Goal: Task Accomplishment & Management: Use online tool/utility

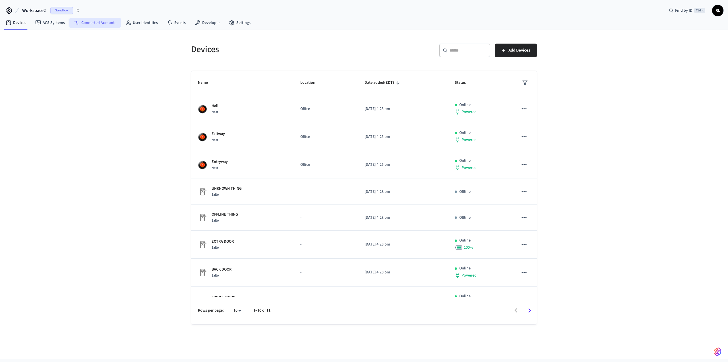
click at [94, 24] on link "Connected Accounts" at bounding box center [94, 23] width 51 height 10
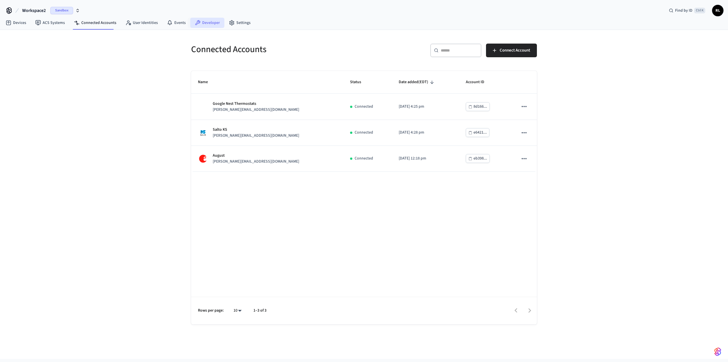
click at [202, 24] on link "Developer" at bounding box center [207, 23] width 34 height 10
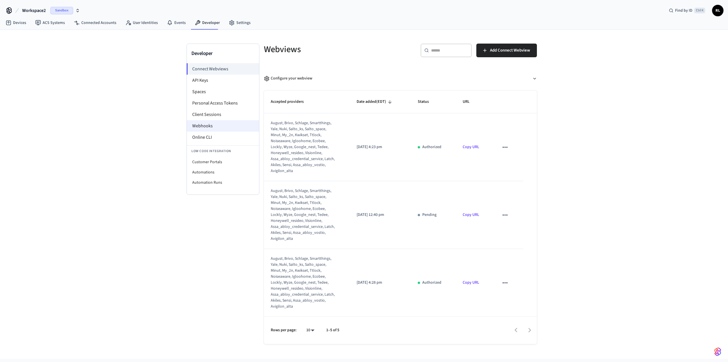
click at [197, 124] on li "Webhooks" at bounding box center [223, 125] width 72 height 11
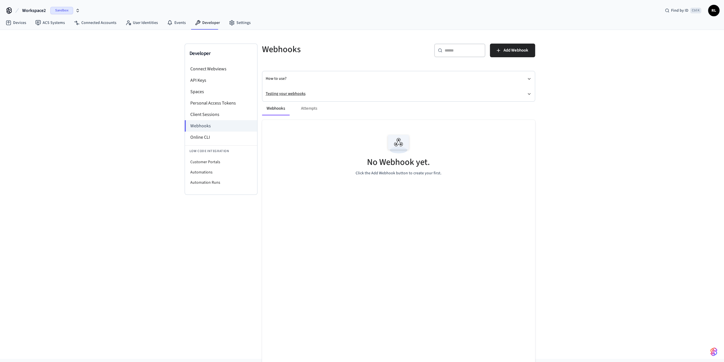
click at [529, 94] on icon "button" at bounding box center [529, 93] width 2 height 1
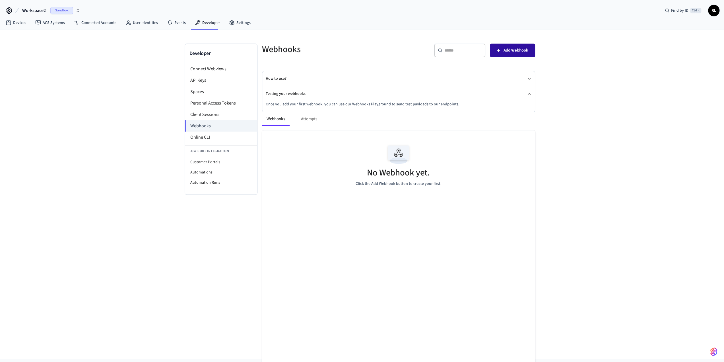
click at [514, 48] on span "Add Webhook" at bounding box center [515, 50] width 25 height 7
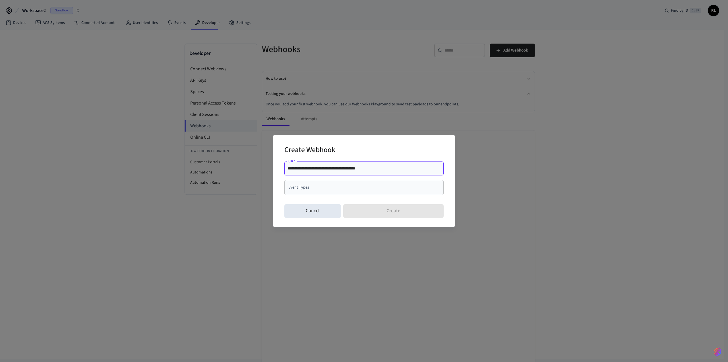
click at [312, 169] on input "**********" at bounding box center [364, 168] width 152 height 6
click at [364, 168] on input "**********" at bounding box center [364, 168] width 152 height 6
type input "**********"
click at [358, 188] on input "Event Types" at bounding box center [360, 187] width 146 height 10
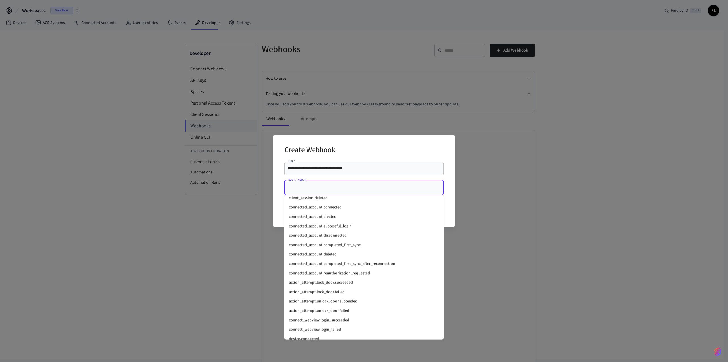
scroll to position [396, 0]
click at [332, 218] on li "connected_account.created" at bounding box center [363, 218] width 159 height 9
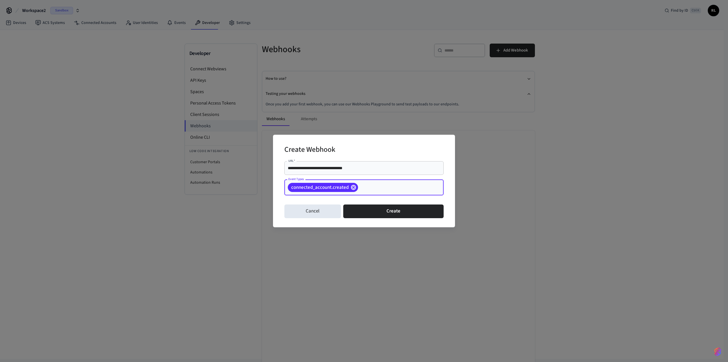
click at [380, 189] on input "Event Types" at bounding box center [392, 187] width 66 height 10
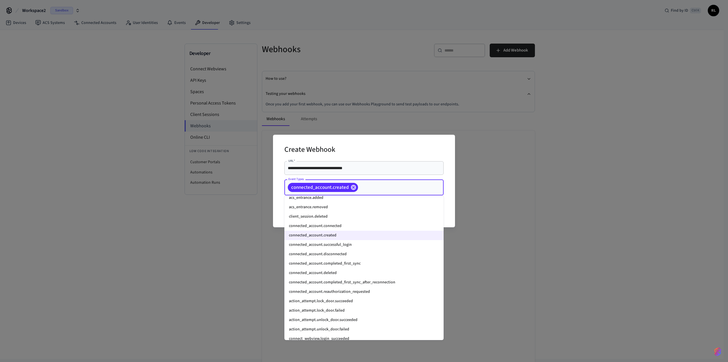
scroll to position [379, 0]
click at [351, 244] on li "connected_account.successful_login" at bounding box center [363, 244] width 159 height 9
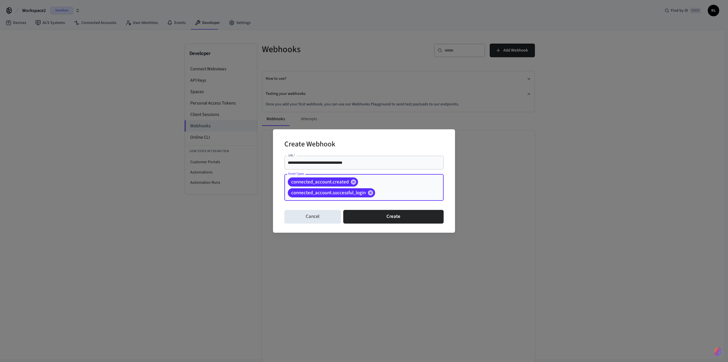
click at [398, 195] on input "Event Types" at bounding box center [400, 193] width 49 height 10
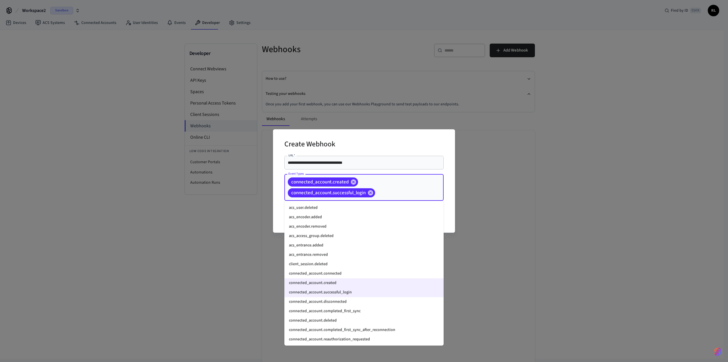
scroll to position [338, 0]
click at [340, 272] on li "connected_account.connected" at bounding box center [363, 272] width 159 height 9
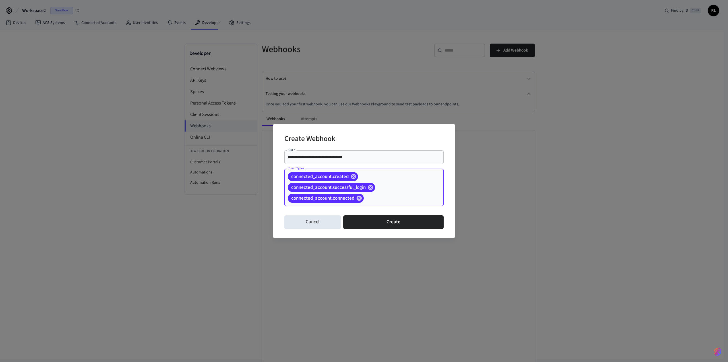
click at [387, 199] on input "Event Types" at bounding box center [395, 198] width 61 height 10
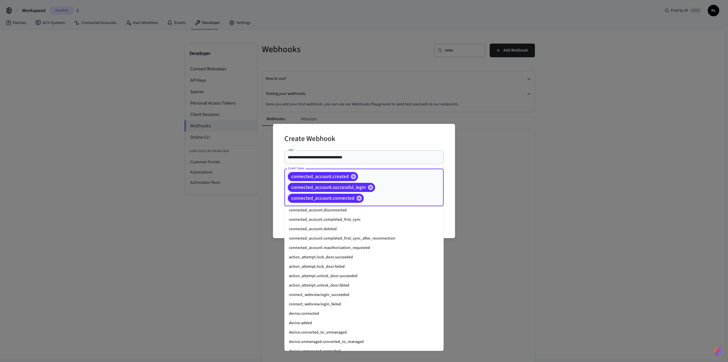
scroll to position [435, 0]
click at [350, 293] on li "connect_webview.login_succeeded" at bounding box center [363, 294] width 159 height 9
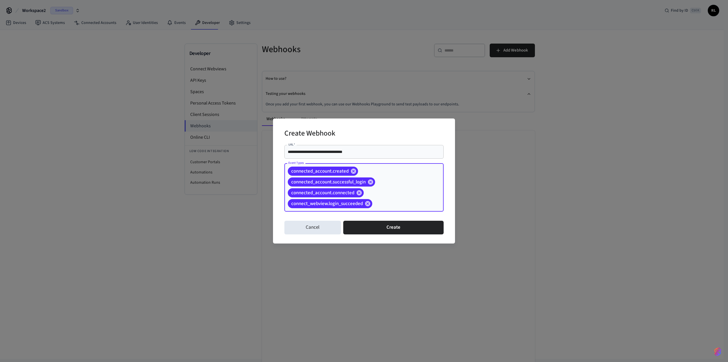
click at [385, 203] on input "Event Types" at bounding box center [399, 204] width 52 height 10
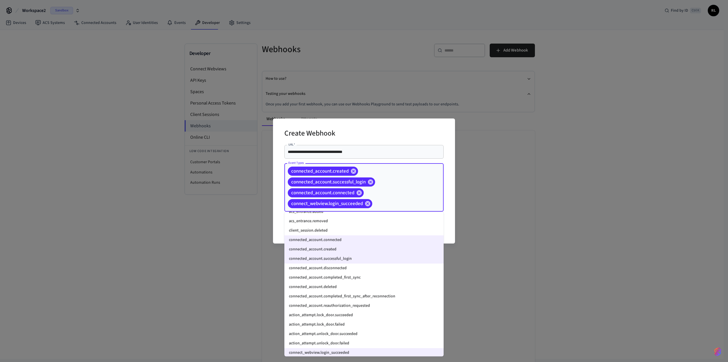
scroll to position [395, 0]
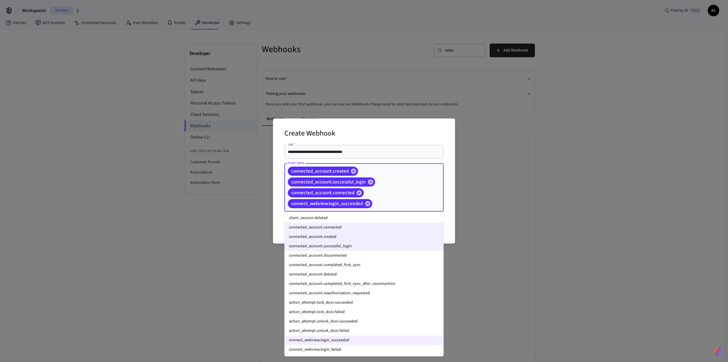
click at [354, 264] on li "connected_account.completed_first_sync" at bounding box center [363, 264] width 159 height 9
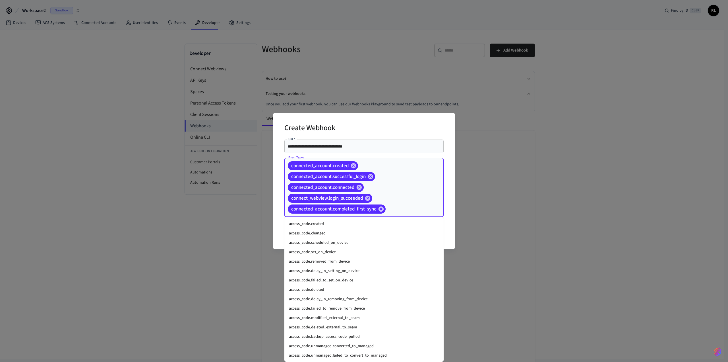
click at [397, 211] on input "Event Types" at bounding box center [406, 209] width 39 height 10
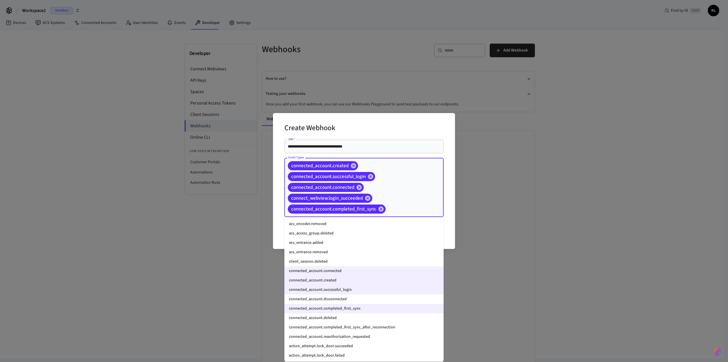
scroll to position [373, 0]
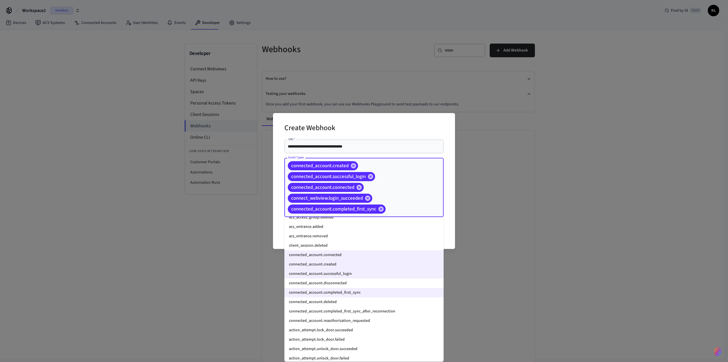
click at [349, 282] on li "connected_account.disconnected" at bounding box center [363, 282] width 159 height 9
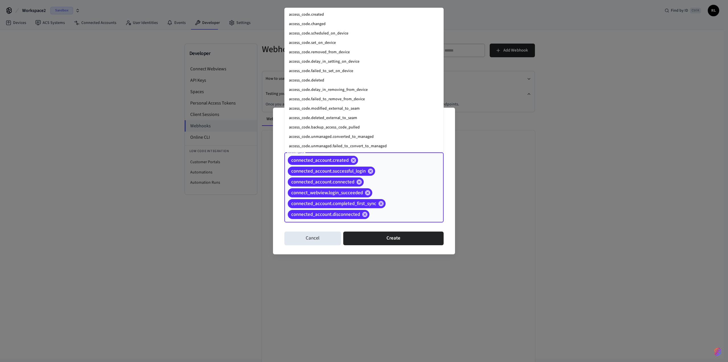
click at [414, 216] on input "Event Types" at bounding box center [397, 214] width 55 height 10
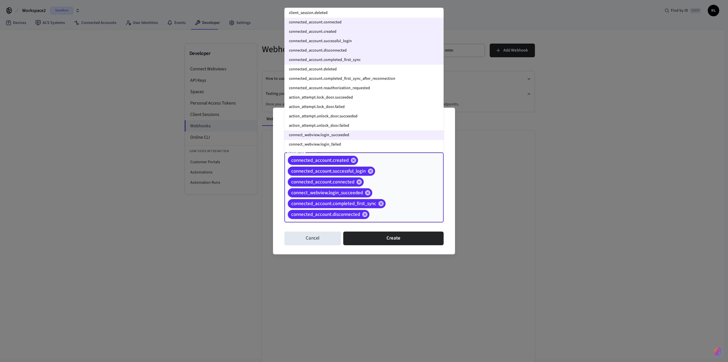
scroll to position [411, 0]
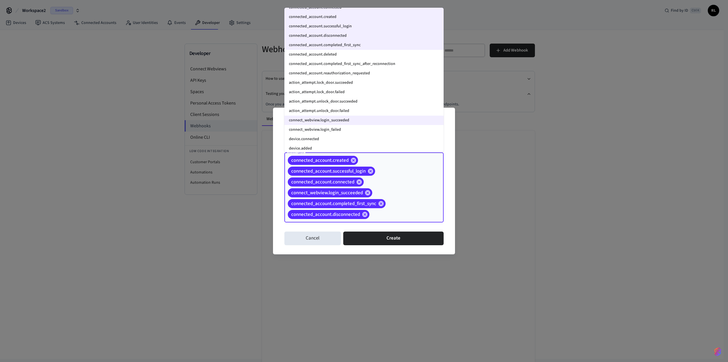
click at [348, 127] on li "connect_webview.login_failed" at bounding box center [363, 129] width 159 height 9
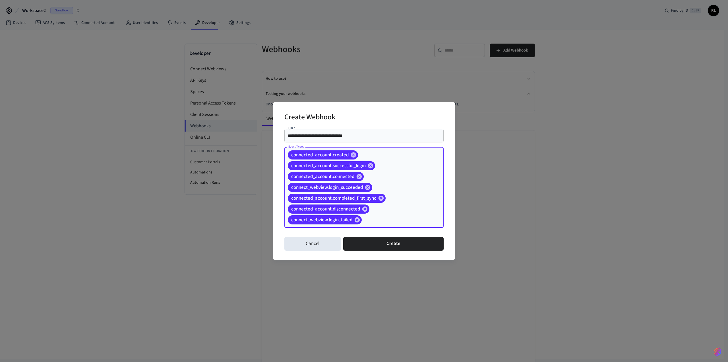
click at [408, 211] on div "connected_account.created connected_account.successful_login connected_account.…" at bounding box center [363, 187] width 159 height 81
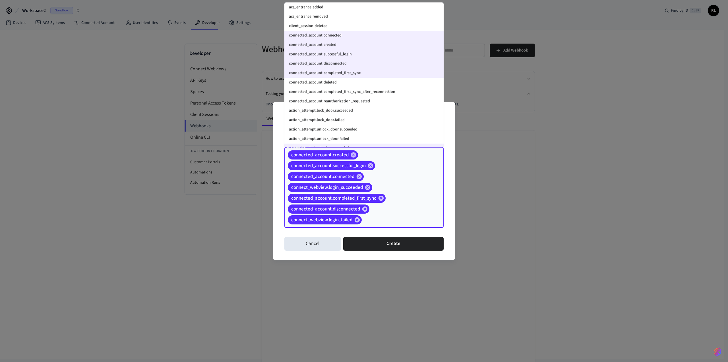
scroll to position [380, 0]
click at [335, 79] on li "connected_account.deleted" at bounding box center [363, 79] width 159 height 9
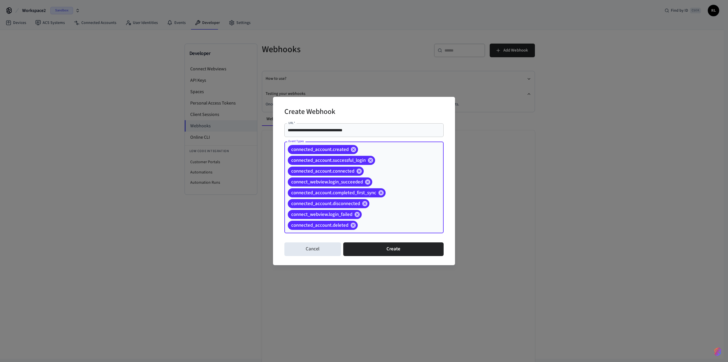
click at [416, 210] on div "connected_account.created connected_account.successful_login connected_account.…" at bounding box center [363, 187] width 159 height 92
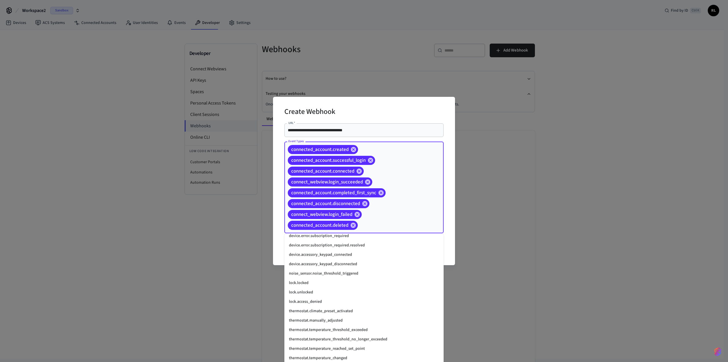
scroll to position [723, 0]
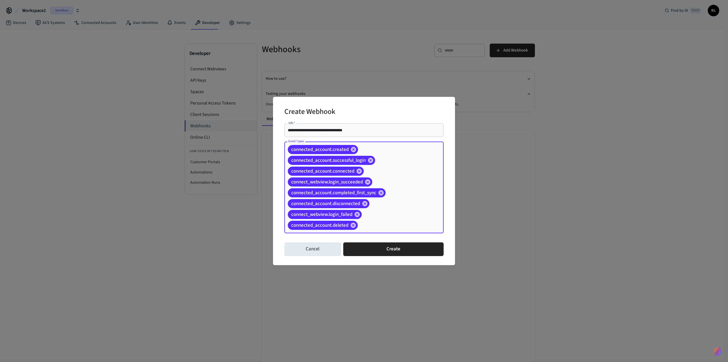
click at [381, 224] on input "Event Types" at bounding box center [392, 225] width 67 height 10
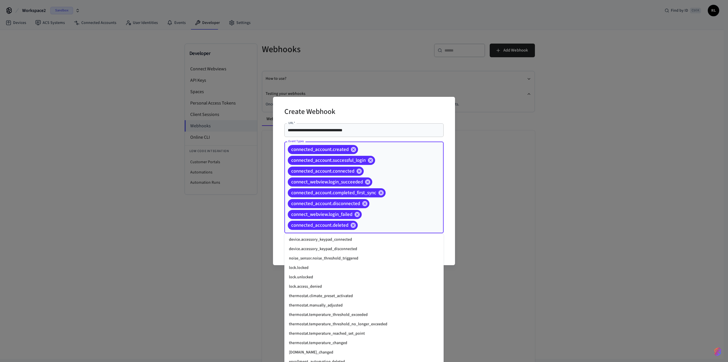
click at [316, 277] on li "lock.unlocked" at bounding box center [363, 276] width 159 height 9
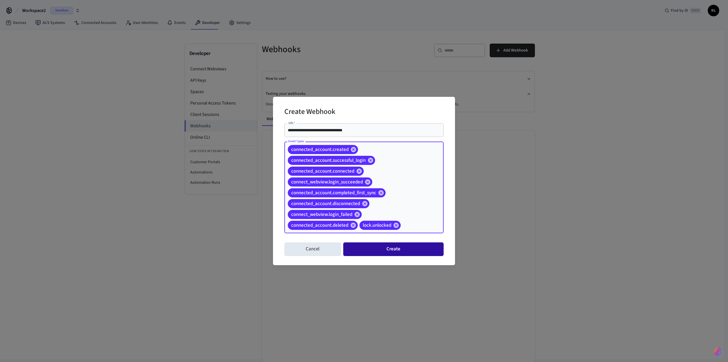
click at [406, 248] on button "Create" at bounding box center [393, 249] width 100 height 14
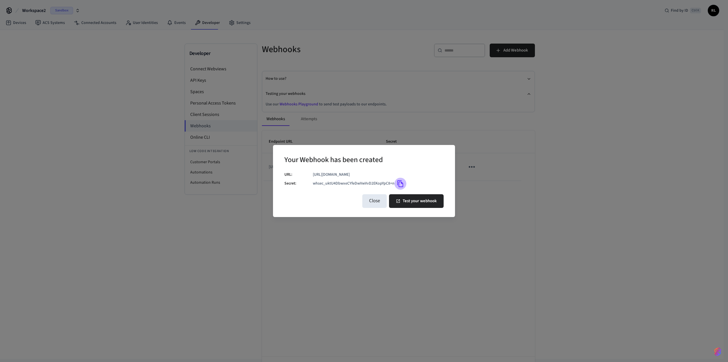
click at [400, 183] on icon "Copy" at bounding box center [400, 183] width 7 height 7
click at [265, 12] on div "Your Webhook has been created URL: [URL][DOMAIN_NAME] Secret: whsec_uktU4DbwxeC…" at bounding box center [364, 181] width 728 height 362
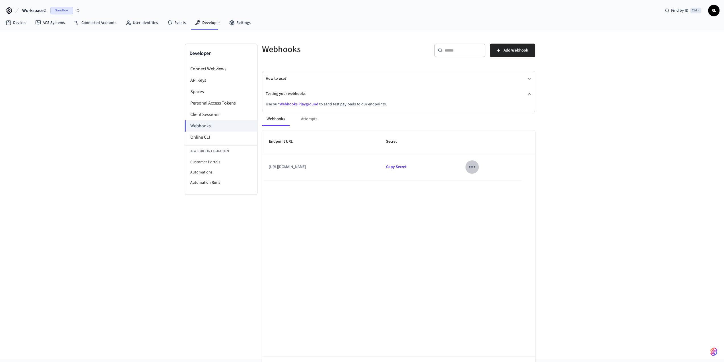
click at [476, 165] on icon "sticky table" at bounding box center [471, 166] width 9 height 9
click at [442, 207] on div at bounding box center [364, 181] width 728 height 362
click at [22, 24] on link "Devices" at bounding box center [16, 23] width 30 height 10
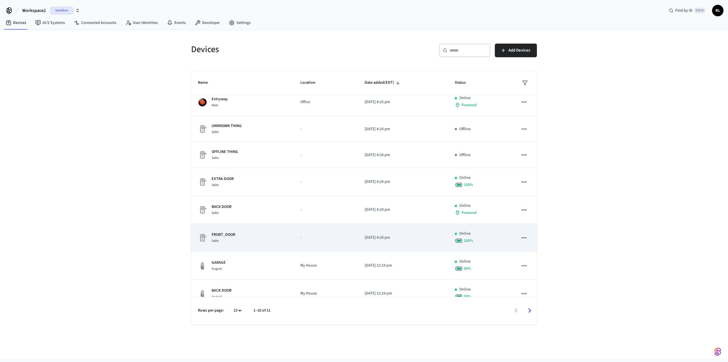
scroll to position [72, 0]
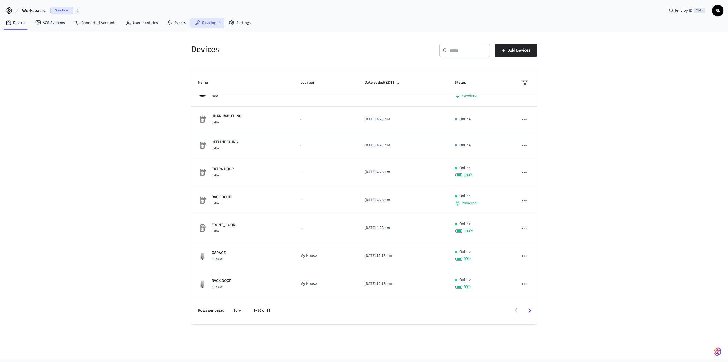
click at [205, 19] on link "Developer" at bounding box center [207, 23] width 34 height 10
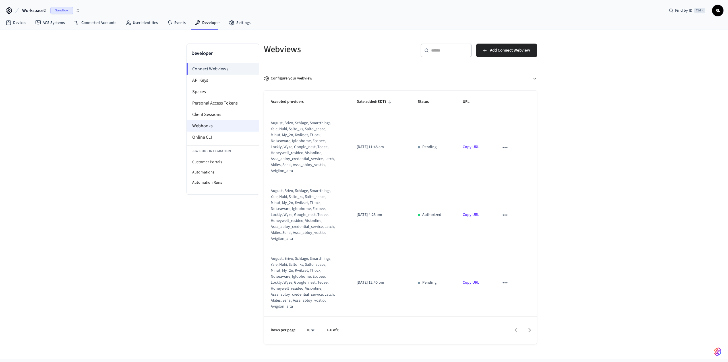
click at [208, 126] on li "Webhooks" at bounding box center [223, 125] width 72 height 11
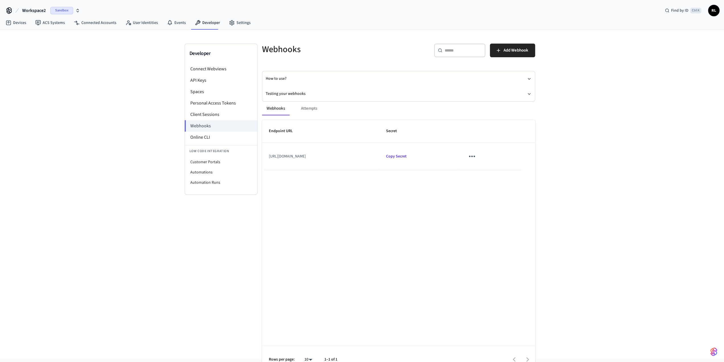
click at [478, 157] on button "sticky table" at bounding box center [471, 155] width 13 height 13
click at [348, 152] on div at bounding box center [364, 181] width 728 height 362
click at [324, 156] on td "[URL][DOMAIN_NAME]" at bounding box center [320, 156] width 117 height 27
click at [311, 105] on div "Webhooks Attempts" at bounding box center [398, 109] width 273 height 14
click at [309, 108] on div "Webhooks Attempts" at bounding box center [398, 109] width 273 height 14
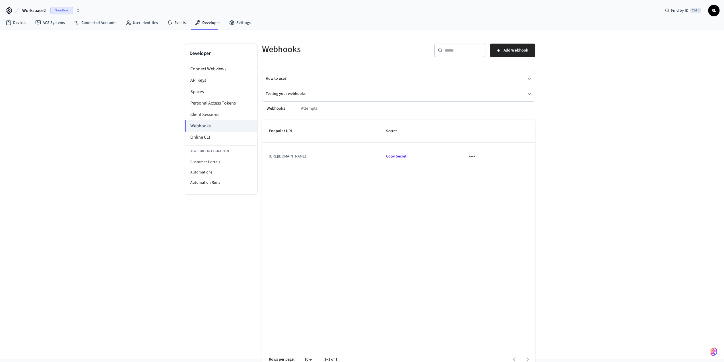
click at [273, 106] on button "Webhooks" at bounding box center [276, 109] width 28 height 14
click at [294, 91] on button "Testing your webhooks" at bounding box center [399, 93] width 266 height 15
click at [304, 102] on link "Webhooks Playground" at bounding box center [299, 104] width 39 height 6
click at [476, 167] on icon "sticky table" at bounding box center [471, 166] width 9 height 9
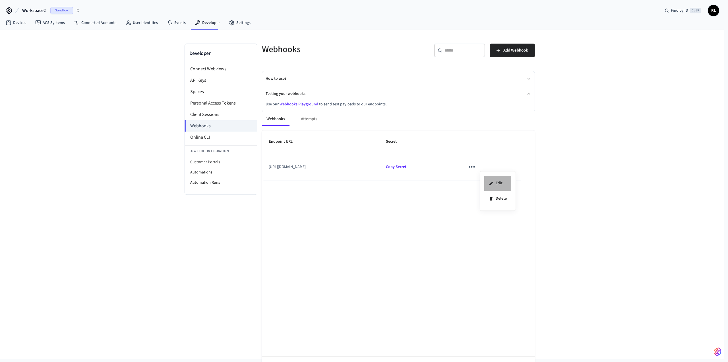
click at [501, 181] on li "Edit" at bounding box center [497, 183] width 27 height 15
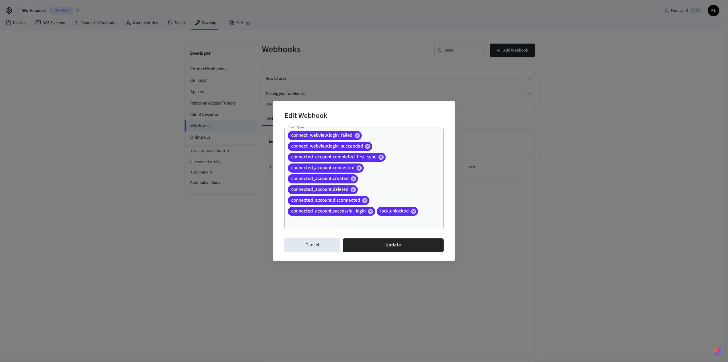
click at [390, 162] on div "connect_webview.login_failed connect_webview.login_succeeded connected_account.…" at bounding box center [363, 178] width 159 height 102
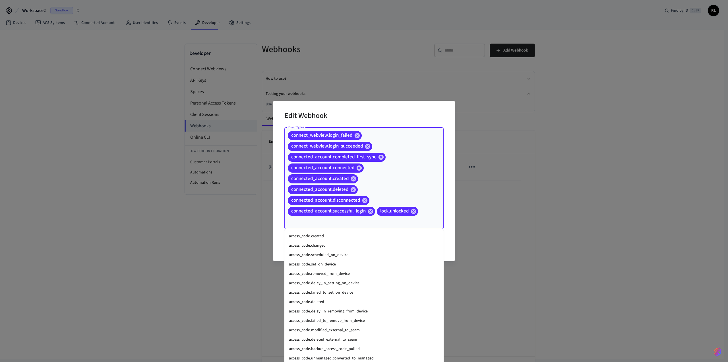
scroll to position [393, 0]
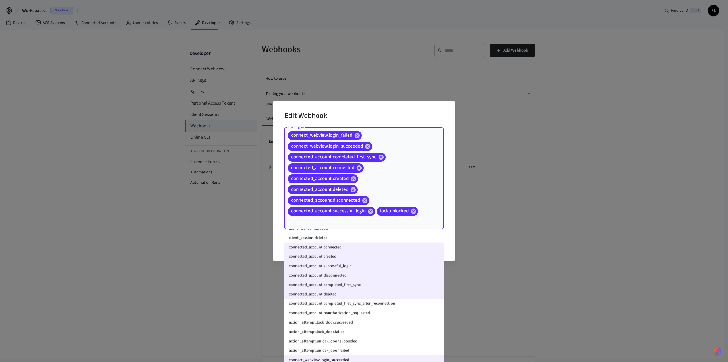
click at [418, 173] on div "connect_webview.login_failed connect_webview.login_succeeded connected_account.…" at bounding box center [363, 178] width 159 height 102
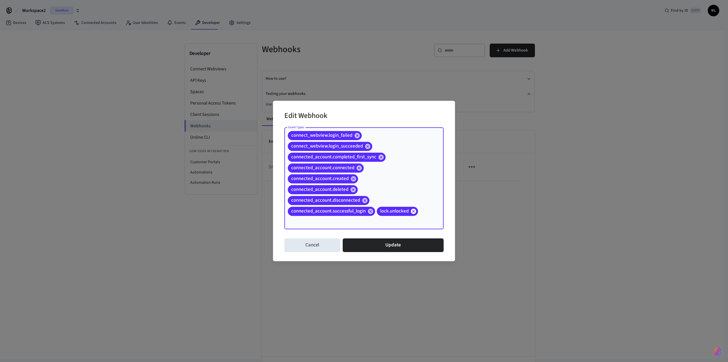
click at [414, 212] on icon at bounding box center [413, 210] width 5 height 5
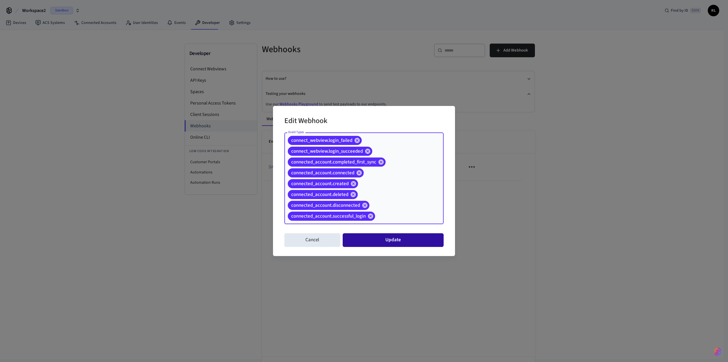
click at [385, 241] on button "Update" at bounding box center [393, 240] width 101 height 14
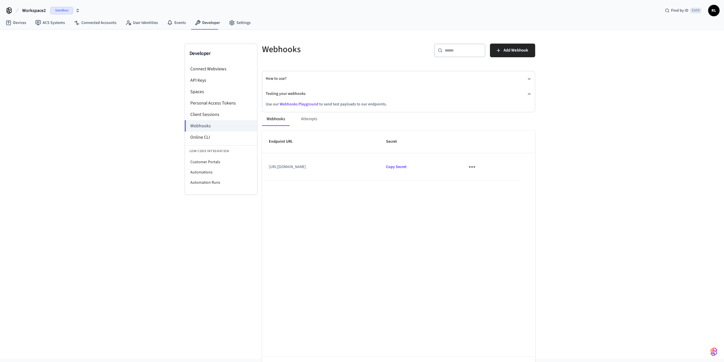
click at [329, 165] on td "[URL][DOMAIN_NAME]" at bounding box center [320, 166] width 117 height 27
click at [476, 163] on icon "sticky table" at bounding box center [471, 166] width 9 height 9
click at [500, 197] on li "Delete" at bounding box center [497, 198] width 27 height 15
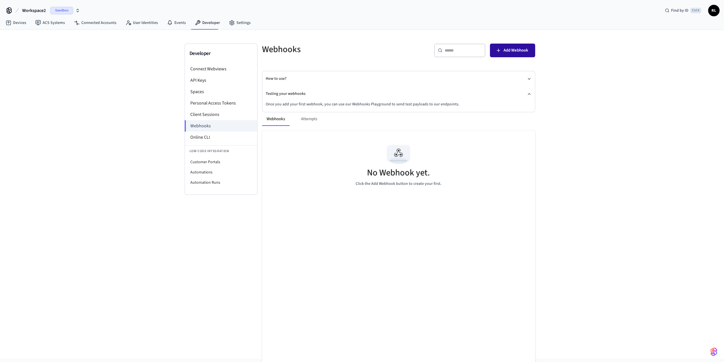
click at [505, 50] on span "Add Webhook" at bounding box center [515, 50] width 25 height 7
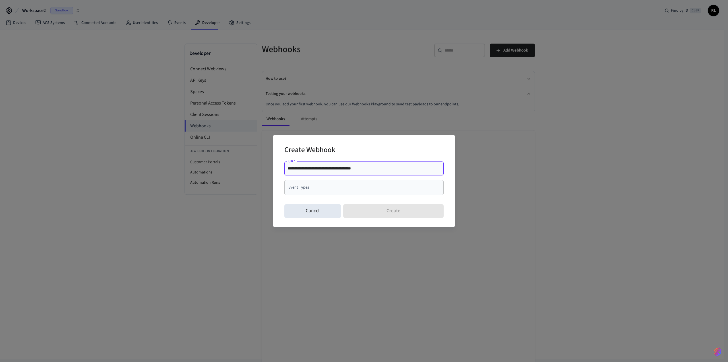
paste input "**********"
type input "**********"
click at [369, 190] on input "Event Types" at bounding box center [360, 187] width 146 height 10
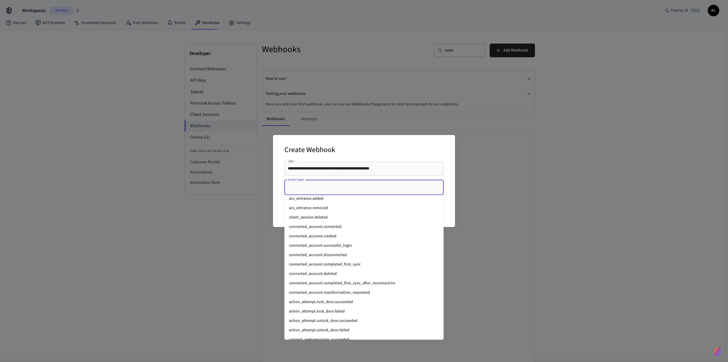
scroll to position [379, 0]
click at [347, 228] on li "connected_account.connected" at bounding box center [363, 226] width 159 height 9
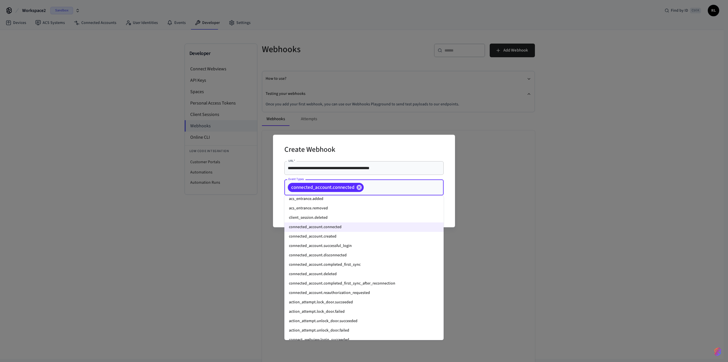
click at [342, 236] on li "connected_account.created" at bounding box center [363, 236] width 159 height 9
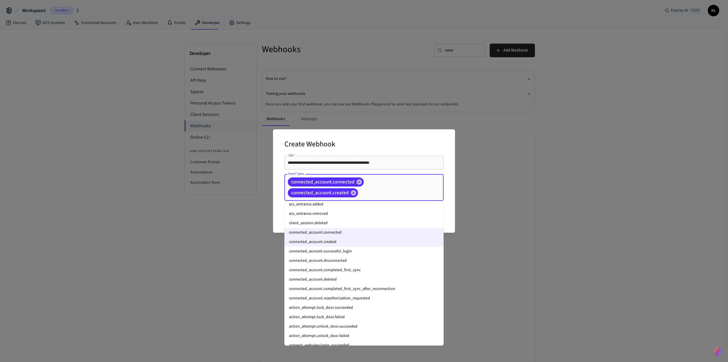
click at [357, 253] on li "connected_account.successful_login" at bounding box center [363, 250] width 159 height 9
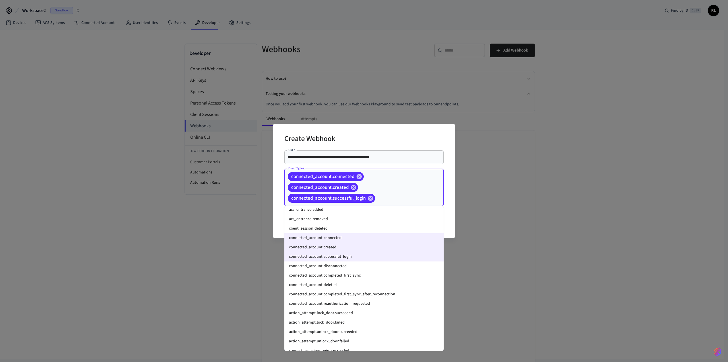
click at [352, 265] on li "connected_account.disconnected" at bounding box center [363, 265] width 159 height 9
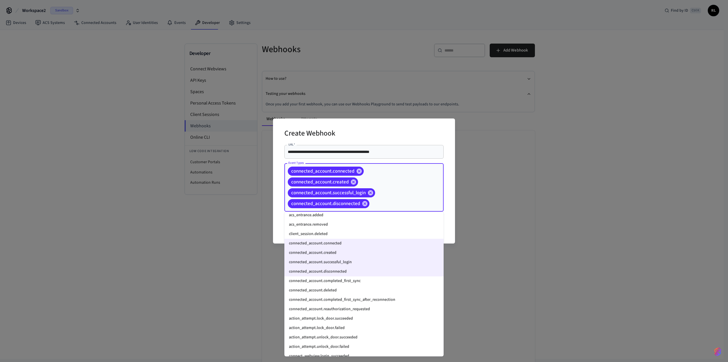
click at [367, 282] on li "connected_account.completed_first_sync" at bounding box center [363, 280] width 159 height 9
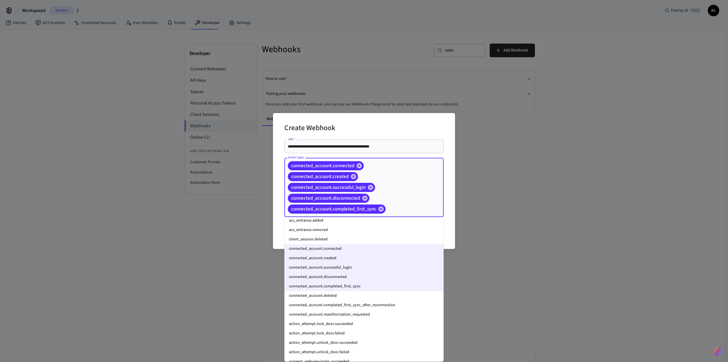
click at [349, 294] on li "connected_account.deleted" at bounding box center [363, 295] width 159 height 9
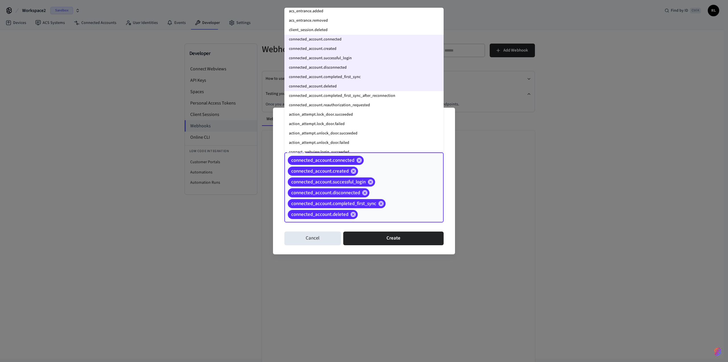
click at [395, 97] on li "connected_account.completed_first_sync_after_reconnection" at bounding box center [363, 95] width 159 height 9
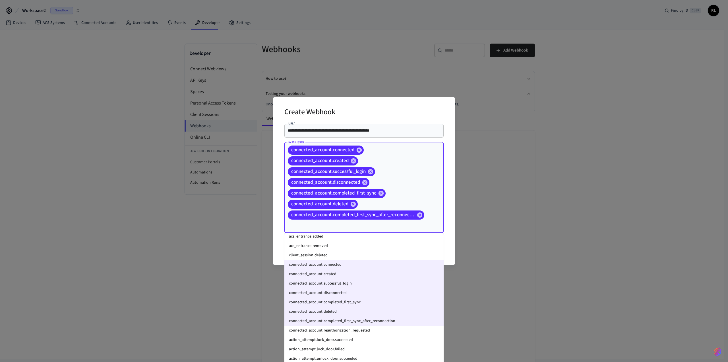
click at [374, 330] on li "connected_account.reauthorization_requested" at bounding box center [363, 329] width 159 height 9
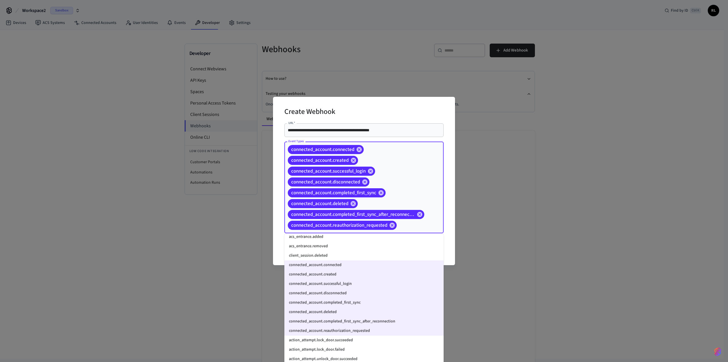
click at [360, 340] on li "action_attempt.lock_door.succeeded" at bounding box center [363, 339] width 159 height 9
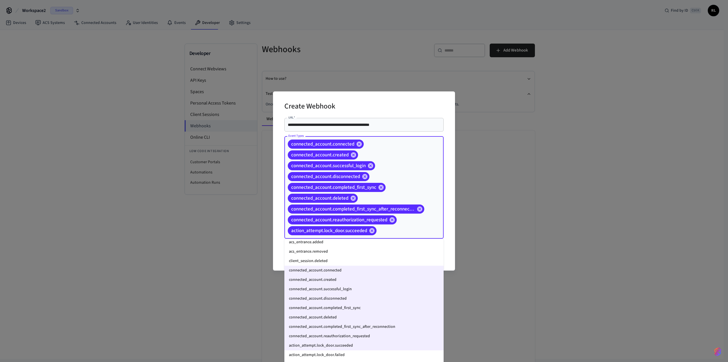
click at [351, 352] on li "action_attempt.lock_door.failed" at bounding box center [363, 354] width 159 height 9
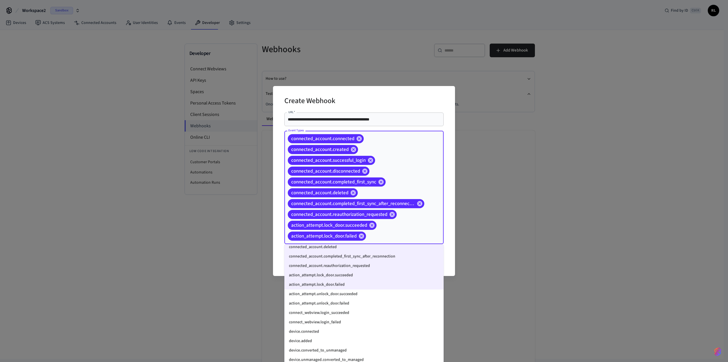
scroll to position [455, 0]
click at [369, 294] on li "action_attempt.unlock_door.succeeded" at bounding box center [363, 293] width 159 height 9
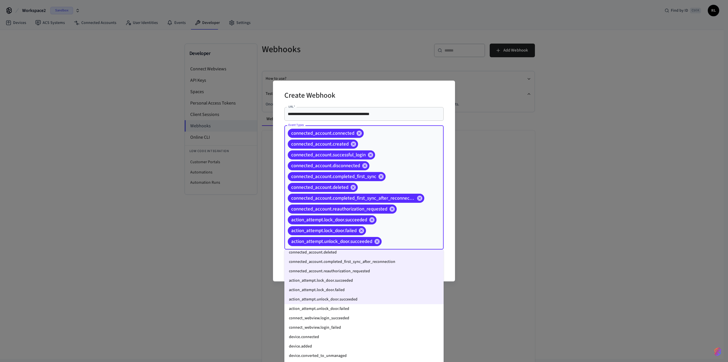
click at [361, 309] on li "action_attempt.unlock_door.failed" at bounding box center [363, 308] width 159 height 9
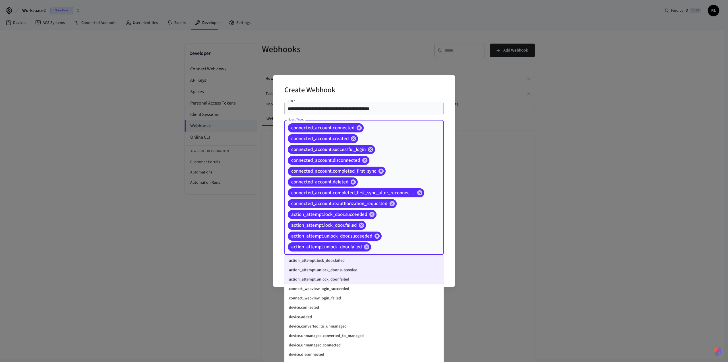
scroll to position [490, 0]
click at [357, 288] on li "connect_webview.login_succeeded" at bounding box center [363, 288] width 159 height 9
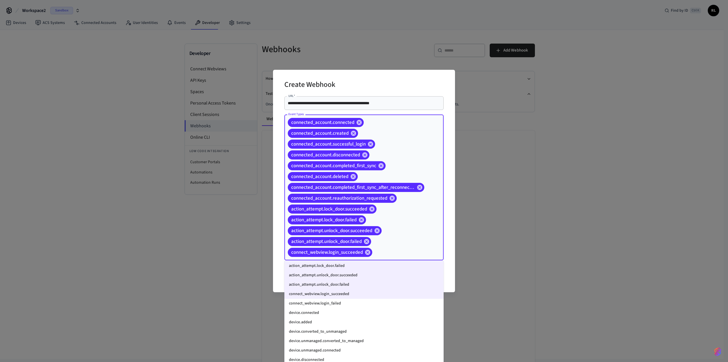
click at [352, 304] on li "connect_webview.login_failed" at bounding box center [363, 302] width 159 height 9
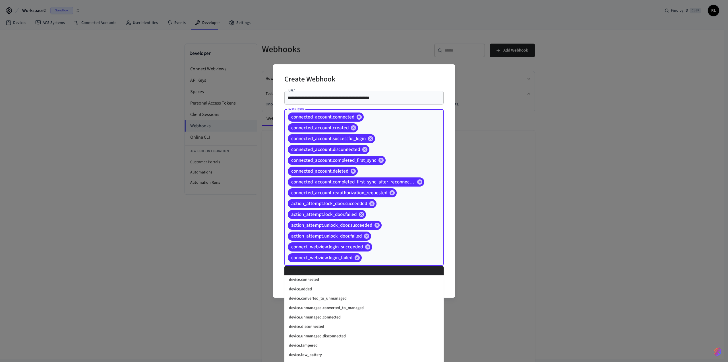
scroll to position [528, 0]
click at [347, 282] on li "device.connected" at bounding box center [363, 279] width 159 height 9
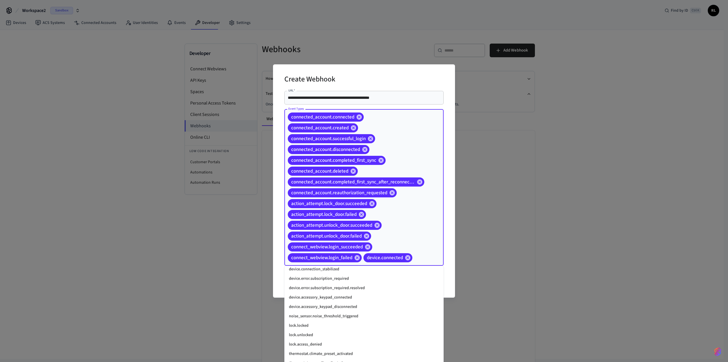
scroll to position [698, 0]
click at [352, 325] on li "lock.locked" at bounding box center [363, 325] width 159 height 9
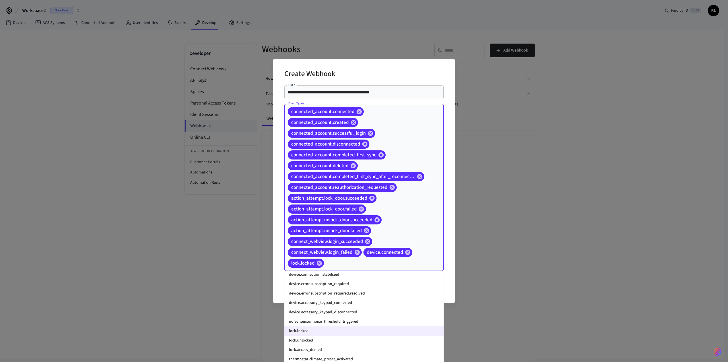
click at [342, 339] on li "lock.unlocked" at bounding box center [363, 339] width 159 height 9
click at [341, 348] on li "lock.access_denied" at bounding box center [363, 349] width 159 height 9
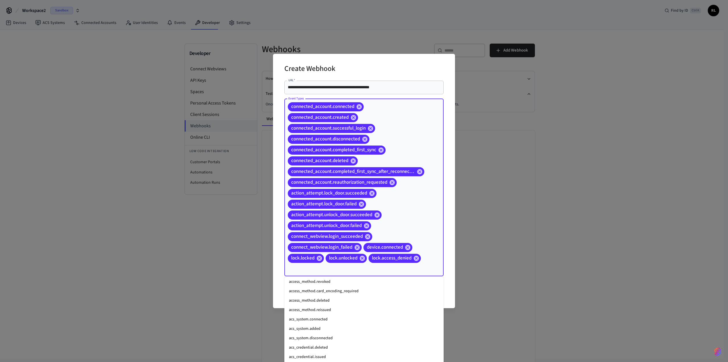
scroll to position [0, 0]
click at [453, 248] on div "**********" at bounding box center [364, 181] width 182 height 254
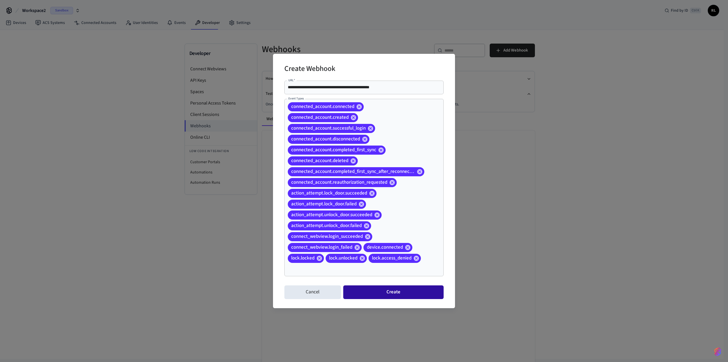
click at [411, 294] on button "Create" at bounding box center [393, 292] width 100 height 14
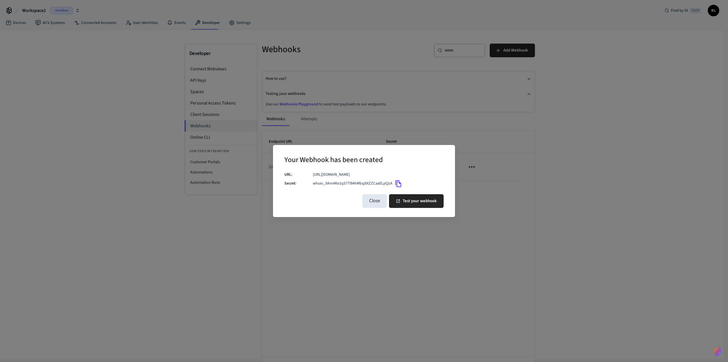
click at [397, 184] on icon "Copy" at bounding box center [398, 183] width 7 height 7
click at [427, 203] on button "Test your webhook" at bounding box center [416, 201] width 55 height 14
